Goal: Task Accomplishment & Management: Use online tool/utility

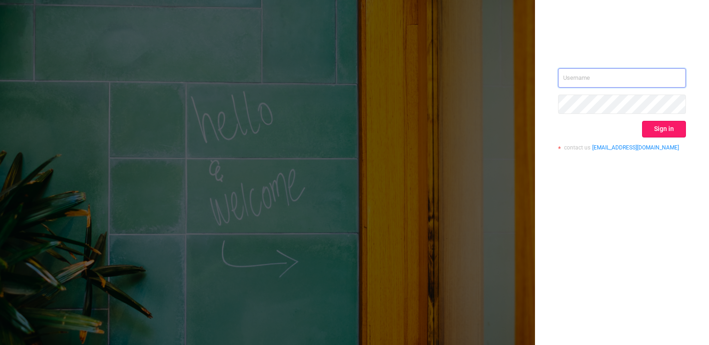
type input "[PERSON_NAME][EMAIL_ADDRESS][DOMAIN_NAME]"
click at [684, 126] on button "Sign in" at bounding box center [664, 129] width 44 height 17
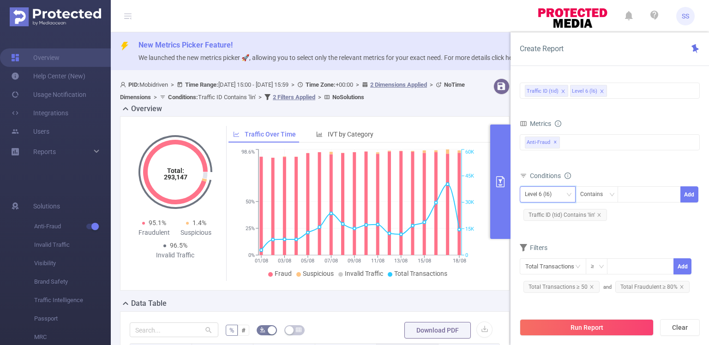
click at [549, 193] on div "Level 6 (l6)" at bounding box center [541, 194] width 33 height 15
click at [609, 166] on div "Metrics Total Fraudulent Bot/Virus Hostile Tools Tunneled Traffic Non Malicious…" at bounding box center [610, 143] width 180 height 52
click at [608, 203] on div "Level 6 (l6) Contains Add" at bounding box center [610, 197] width 180 height 21
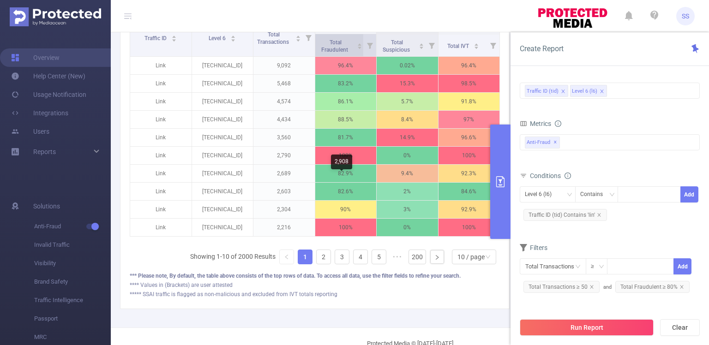
scroll to position [351, 0]
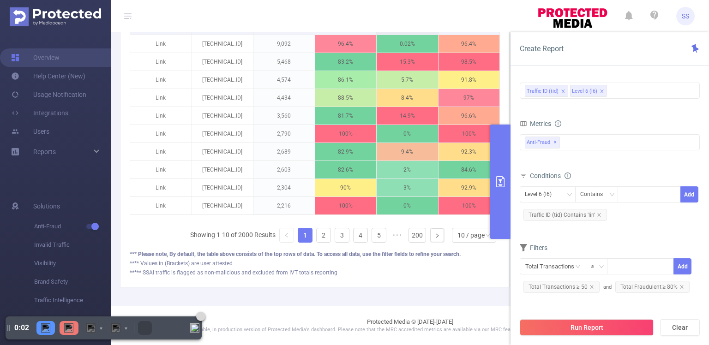
click at [200, 316] on img at bounding box center [201, 317] width 6 height 6
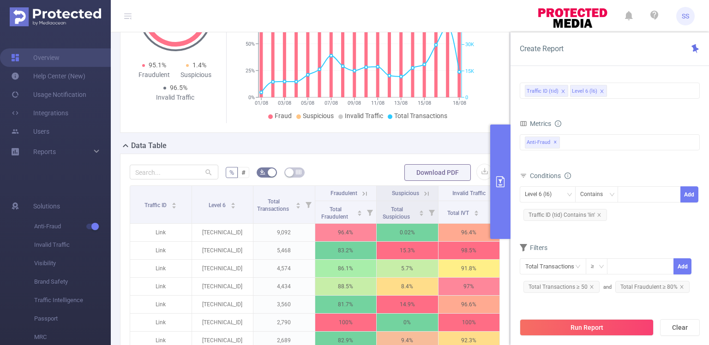
scroll to position [167, 0]
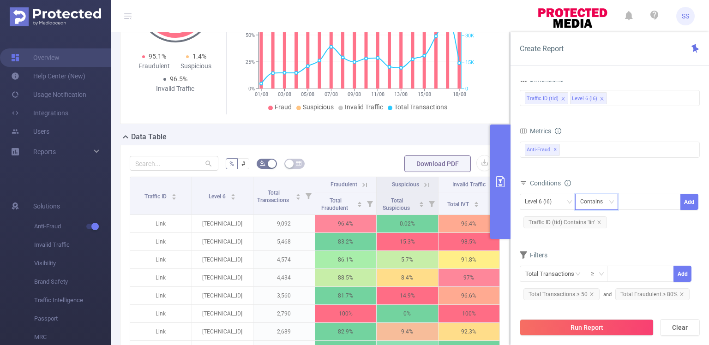
click at [602, 196] on div "Contains" at bounding box center [595, 201] width 29 height 15
click at [546, 201] on div "Level 6 (l6)" at bounding box center [541, 201] width 33 height 15
click at [602, 175] on div "Metrics Total Fraudulent Bot/Virus Hostile Tools Tunneled Traffic Non Malicious…" at bounding box center [610, 151] width 180 height 52
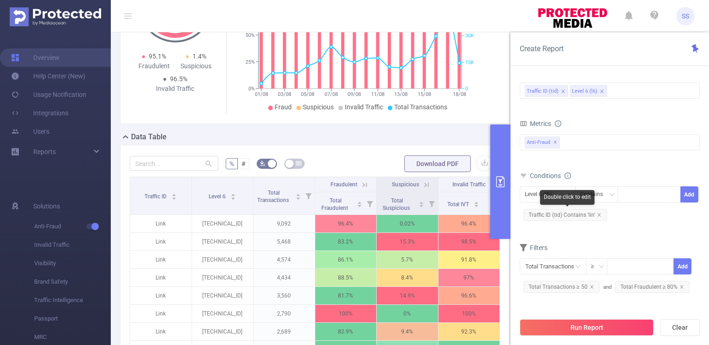
click at [545, 194] on div "Double click to edit" at bounding box center [567, 197] width 54 height 15
click at [534, 194] on div "Level 6 (l6)" at bounding box center [541, 194] width 33 height 15
click at [645, 159] on div "Total Fraudulent Bot/Virus Hostile Tools Tunneled Traffic Non Malicious Bots Vi…" at bounding box center [610, 147] width 180 height 27
click at [557, 188] on div "Level 6 (l6)" at bounding box center [541, 194] width 33 height 15
click at [628, 162] on div "Total Fraudulent Bot/Virus Hostile Tools Tunneled Traffic Non Malicious Bots Vi…" at bounding box center [610, 149] width 180 height 33
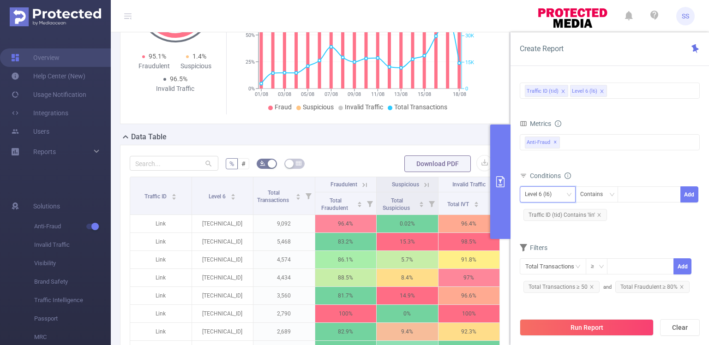
click at [549, 188] on div "Level 6 (l6)" at bounding box center [541, 194] width 33 height 15
click at [540, 223] on li "Level 6 (l6)" at bounding box center [548, 227] width 56 height 15
click at [540, 223] on div "Level 6 (l6) Contains Add Traffic ID (tid) Contains 'lin'" at bounding box center [610, 206] width 180 height 42
click at [617, 166] on div "Metrics Total Fraudulent Bot/Virus Hostile Tools Tunneled Traffic Non Malicious…" at bounding box center [610, 143] width 180 height 52
click at [523, 172] on icon at bounding box center [523, 175] width 7 height 7
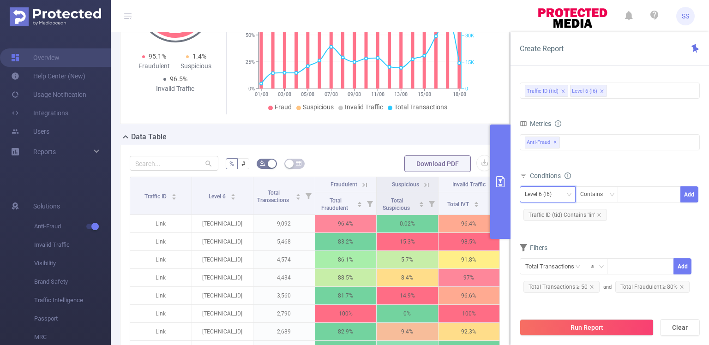
click at [548, 187] on div "Level 6 (l6)" at bounding box center [541, 194] width 33 height 15
click at [623, 221] on div "Level 6 (l6) Contains Add Traffic ID (tid) Contains 'lin'" at bounding box center [610, 205] width 180 height 36
click at [549, 192] on div "Level 6 (l6)" at bounding box center [541, 194] width 33 height 15
click at [603, 196] on div "Contains" at bounding box center [595, 194] width 29 height 15
click at [529, 190] on div "Level 6 (l6)" at bounding box center [541, 194] width 33 height 15
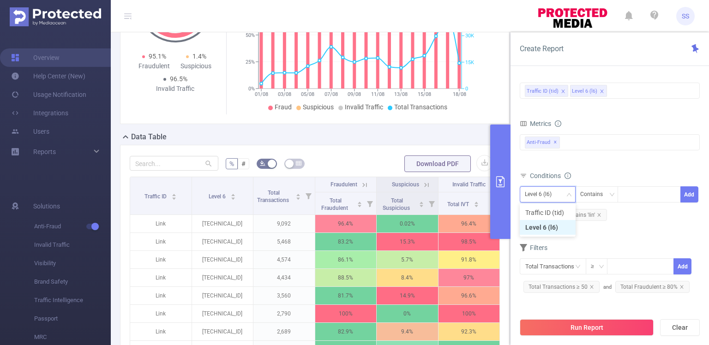
click at [532, 230] on li "Level 6 (l6)" at bounding box center [548, 227] width 56 height 15
click at [539, 196] on div "Level 6 (l6)" at bounding box center [541, 194] width 33 height 15
click at [647, 224] on div "Level 6 (l6) Contains Add Traffic ID (tid) Contains 'lin'" at bounding box center [610, 206] width 180 height 42
click at [543, 197] on div "Level 6 (l6)" at bounding box center [541, 194] width 33 height 15
click at [613, 163] on div "Total Fraudulent Bot/Virus Hostile Tools Tunneled Traffic Non Malicious Bots Vi…" at bounding box center [610, 149] width 180 height 33
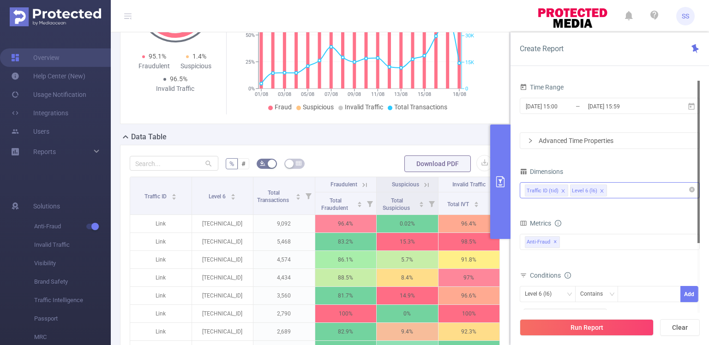
click at [635, 191] on div "Traffic ID (tid) Level 6 (l6)" at bounding box center [610, 190] width 170 height 15
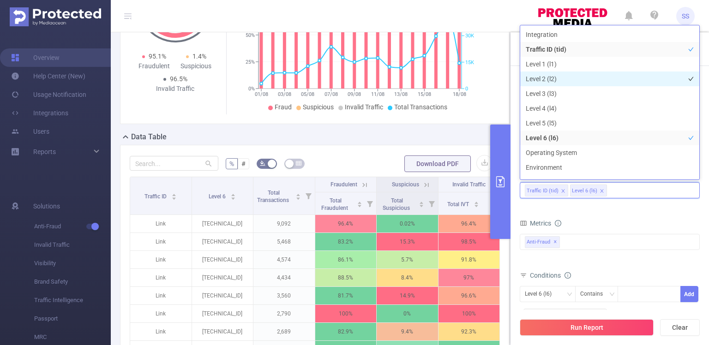
click at [561, 78] on li "Level 2 (l2)" at bounding box center [610, 79] width 179 height 15
click at [624, 224] on div "Metrics" at bounding box center [610, 224] width 180 height 15
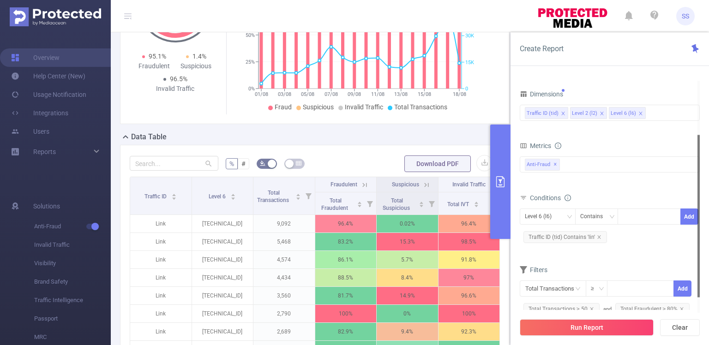
drag, startPoint x: 543, startPoint y: 242, endPoint x: 543, endPoint y: 222, distance: 20.8
click at [543, 242] on span "Traffic ID (tid) Contains 'lin'" at bounding box center [566, 237] width 84 height 12
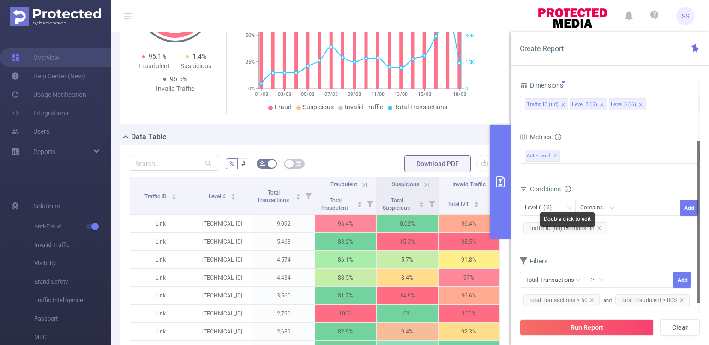
click at [543, 218] on div "Double click to edit" at bounding box center [567, 219] width 54 height 15
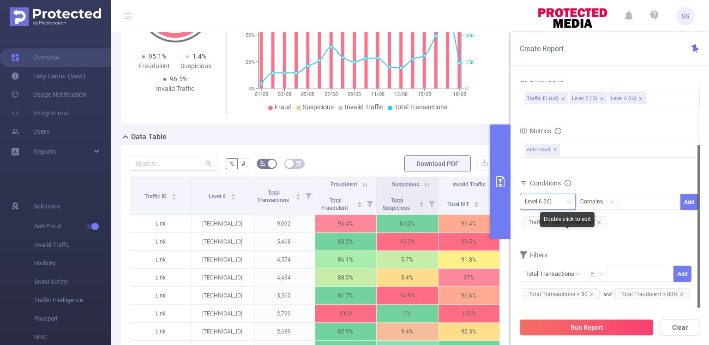
click at [543, 205] on div "Level 6 (l6)" at bounding box center [541, 201] width 33 height 15
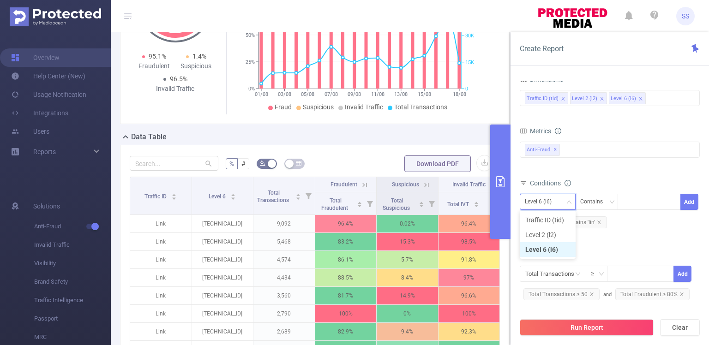
click at [543, 205] on div "Level 6 (l6)" at bounding box center [541, 201] width 33 height 15
click at [647, 230] on div "Level 6 (l6) Contains Add Traffic ID (tid) Contains 'lin'" at bounding box center [610, 213] width 180 height 42
